Goal: Find specific page/section: Find specific page/section

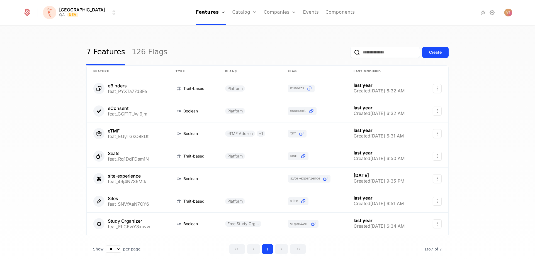
click at [141, 53] on link "126 Flags" at bounding box center [150, 52] width 36 height 26
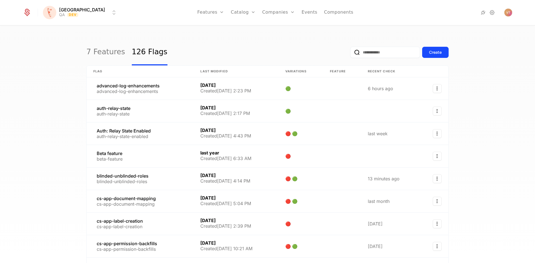
click at [375, 54] on input "email" at bounding box center [385, 52] width 70 height 11
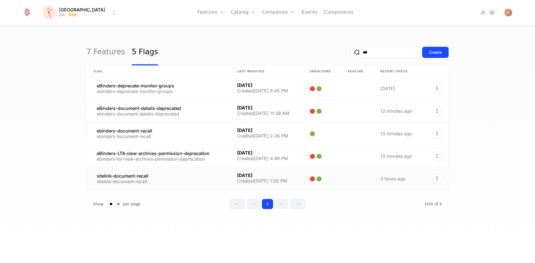
type input "***"
click at [173, 179] on link at bounding box center [159, 179] width 144 height 22
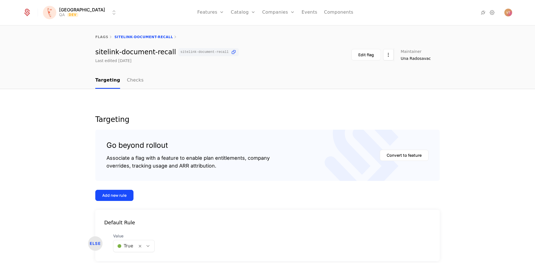
click at [84, 13] on html "[PERSON_NAME] QA Dev Features Features Flags Catalog Plans Add Ons Credits Conf…" at bounding box center [267, 131] width 535 height 263
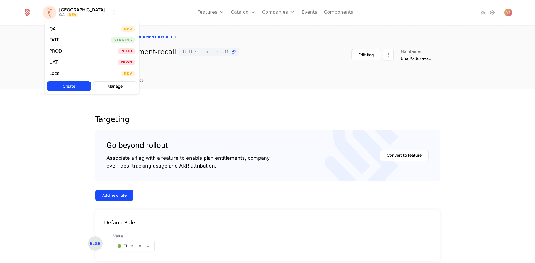
click at [73, 51] on div "PROD Prod" at bounding box center [92, 51] width 94 height 11
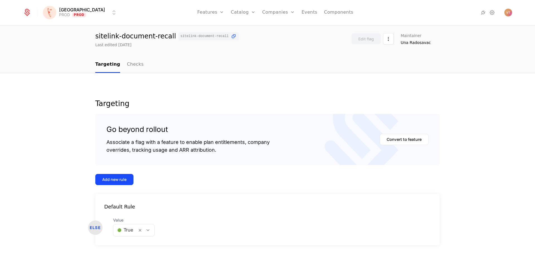
scroll to position [5, 0]
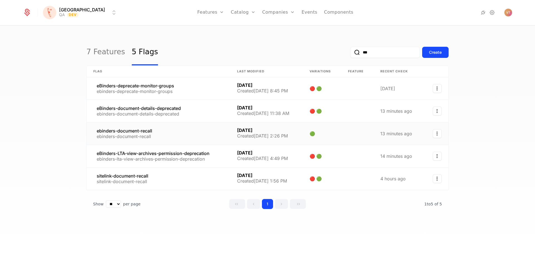
click at [170, 136] on link at bounding box center [159, 134] width 144 height 22
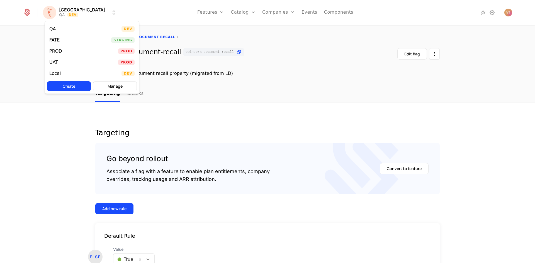
click at [89, 12] on html "[PERSON_NAME] QA Dev Features Features Flags Catalog Plans Add Ons Credits Conf…" at bounding box center [267, 131] width 535 height 263
click at [65, 51] on div "PROD" at bounding box center [57, 51] width 17 height 6
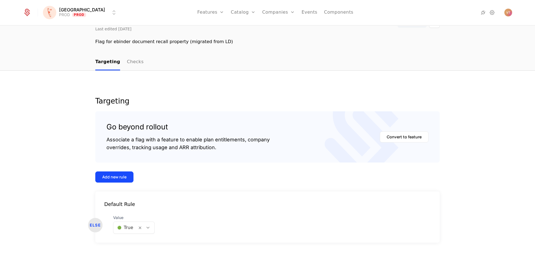
scroll to position [38, 0]
